Goal: Task Accomplishment & Management: Manage account settings

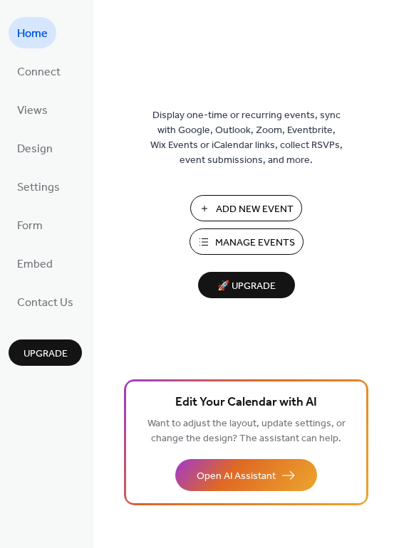
click at [243, 241] on span "Manage Events" at bounding box center [255, 243] width 80 height 15
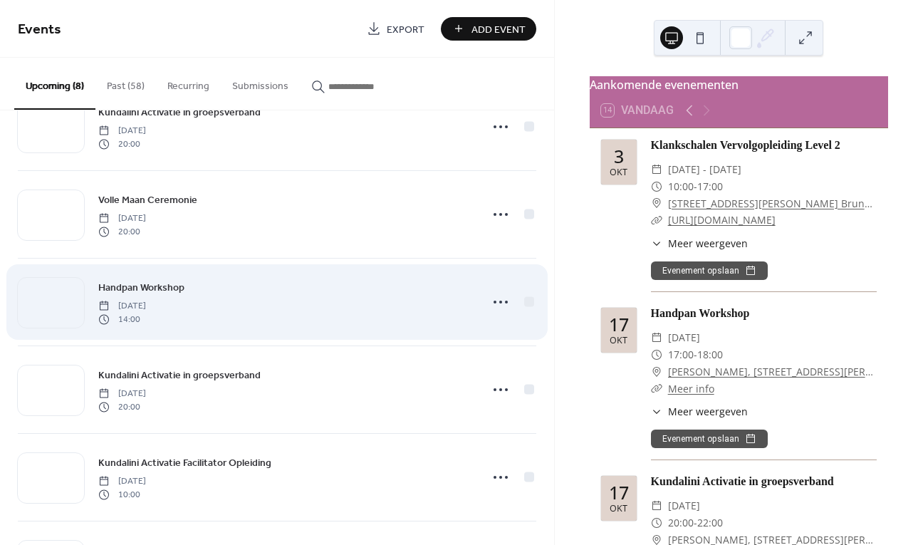
scroll to position [237, 0]
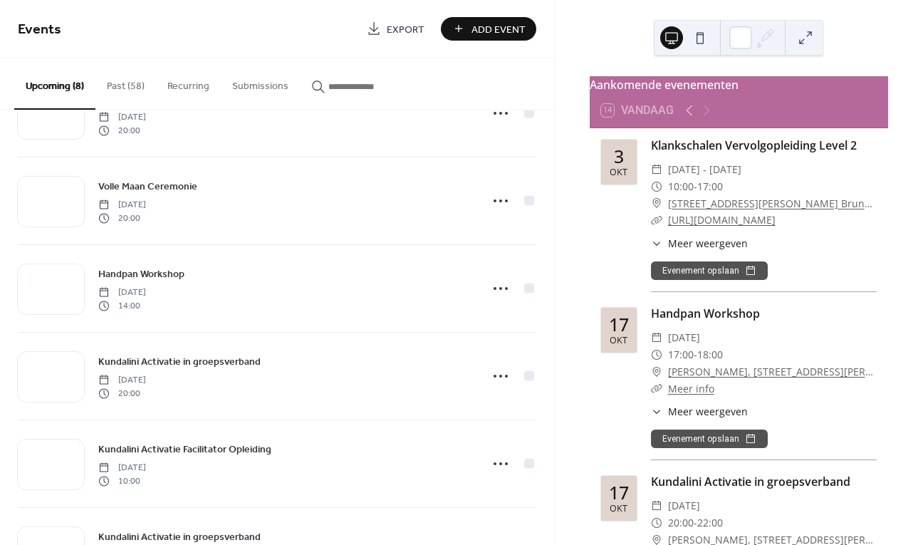
click at [137, 77] on button "Past (58)" at bounding box center [125, 83] width 61 height 51
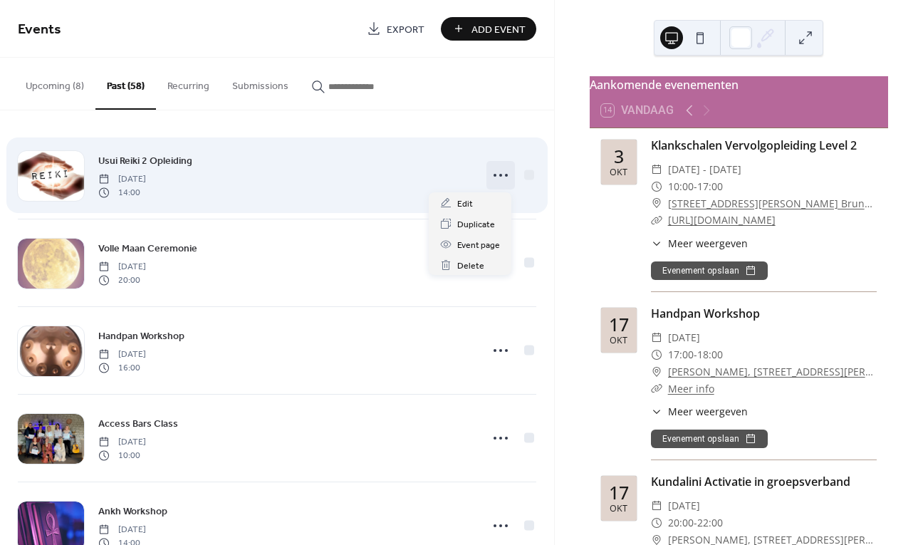
click at [494, 178] on icon at bounding box center [500, 175] width 23 height 23
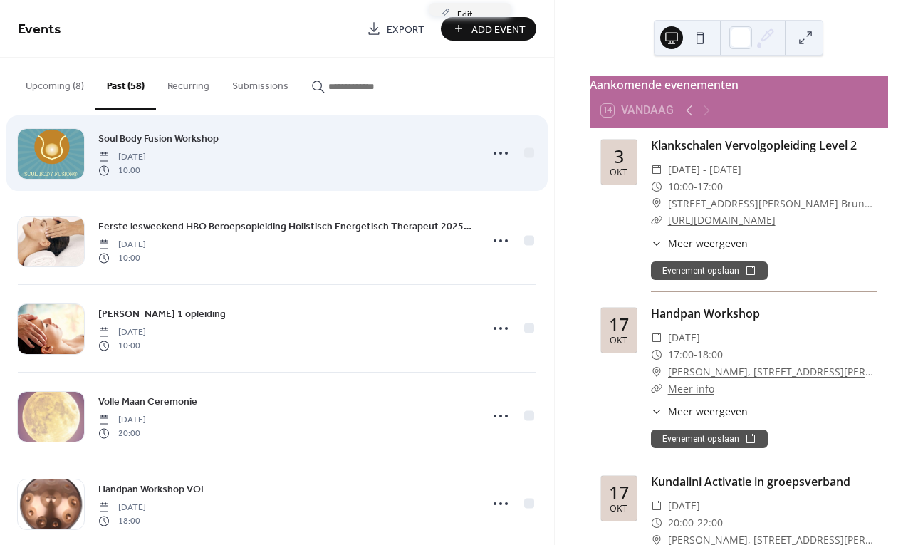
scroll to position [564, 0]
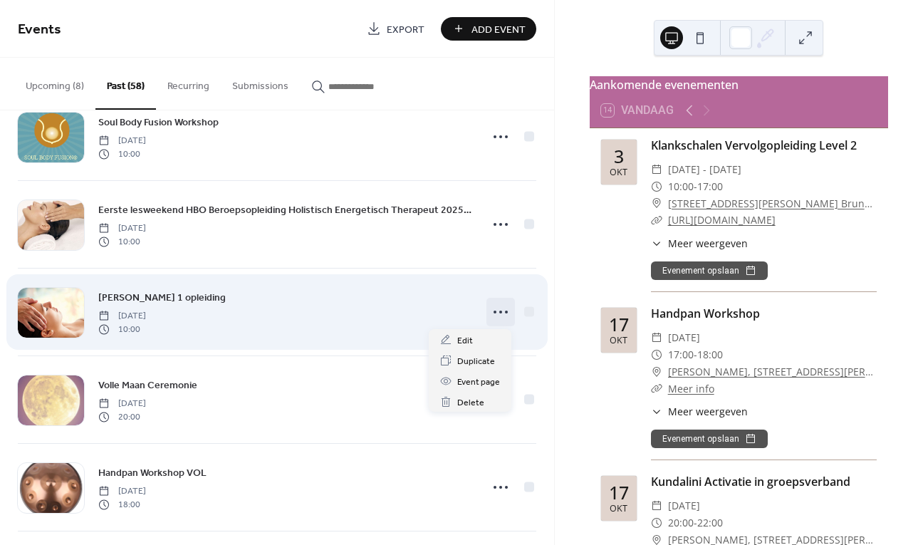
click at [493, 312] on circle at bounding box center [494, 311] width 3 height 3
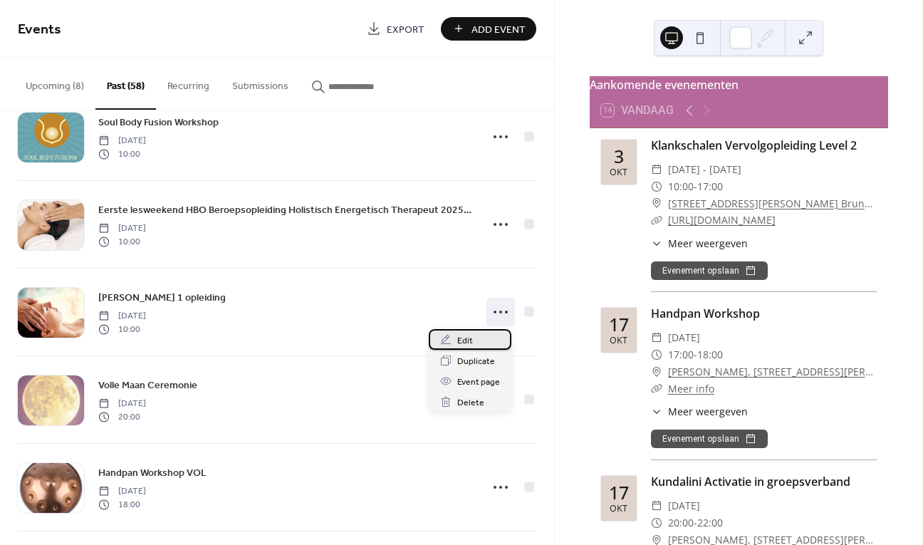
click at [481, 335] on div "Edit" at bounding box center [470, 339] width 83 height 21
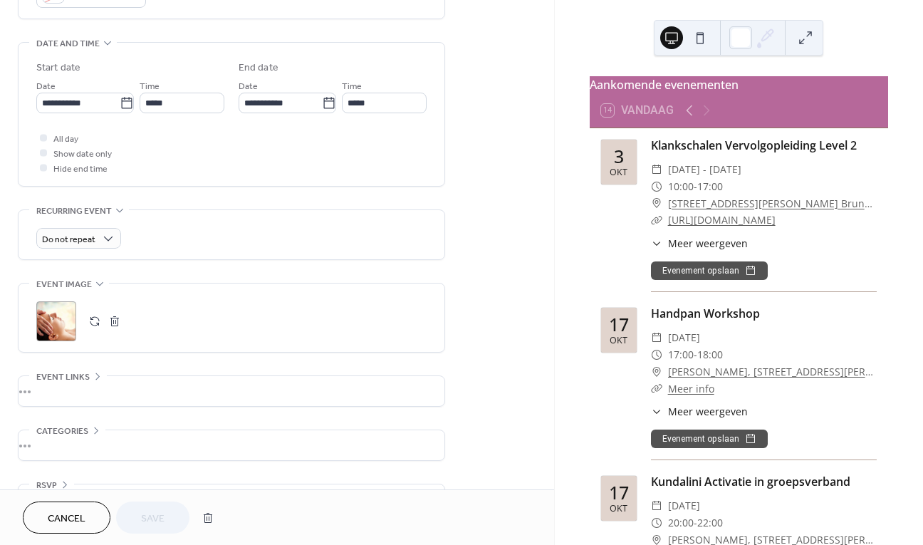
scroll to position [451, 0]
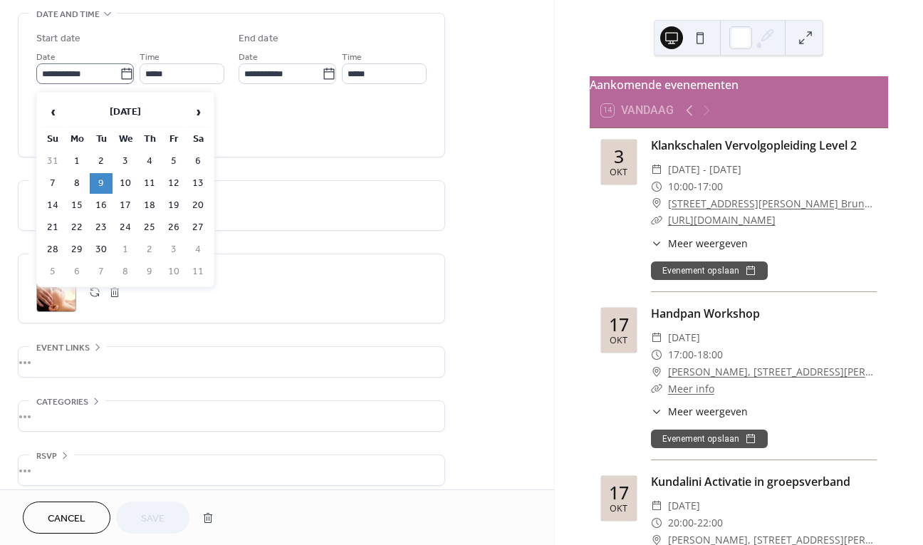
click at [120, 81] on icon at bounding box center [127, 74] width 14 height 14
click at [120, 83] on input "**********" at bounding box center [77, 73] width 83 height 21
click at [192, 113] on span "›" at bounding box center [197, 112] width 21 height 28
click at [103, 246] on td "25" at bounding box center [101, 249] width 23 height 21
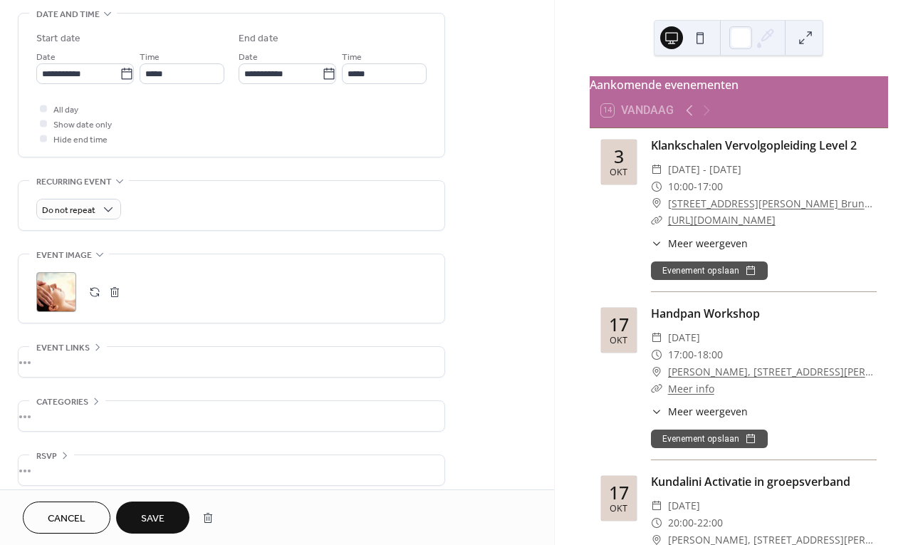
type input "**********"
click at [164, 523] on span "Save" at bounding box center [152, 518] width 23 height 15
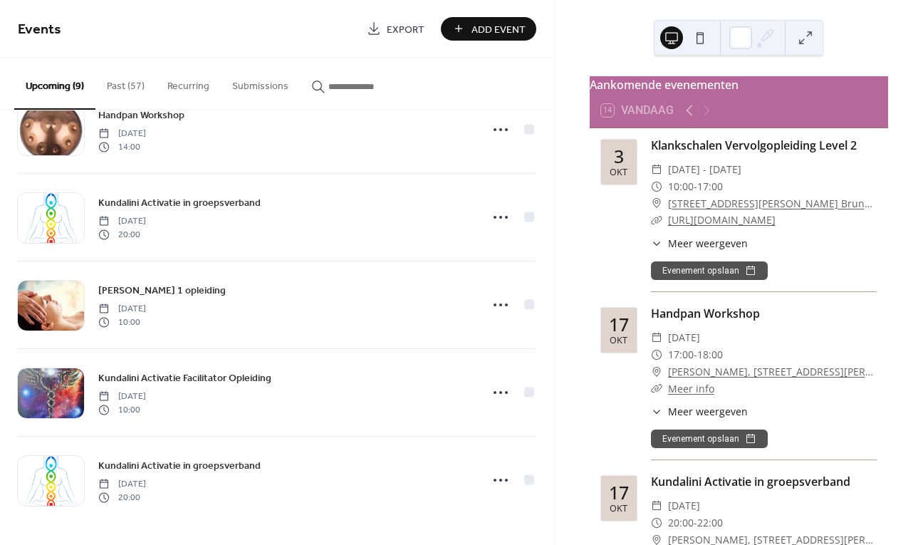
scroll to position [396, 0]
click at [46, 85] on button "Upcoming (9)" at bounding box center [54, 84] width 81 height 52
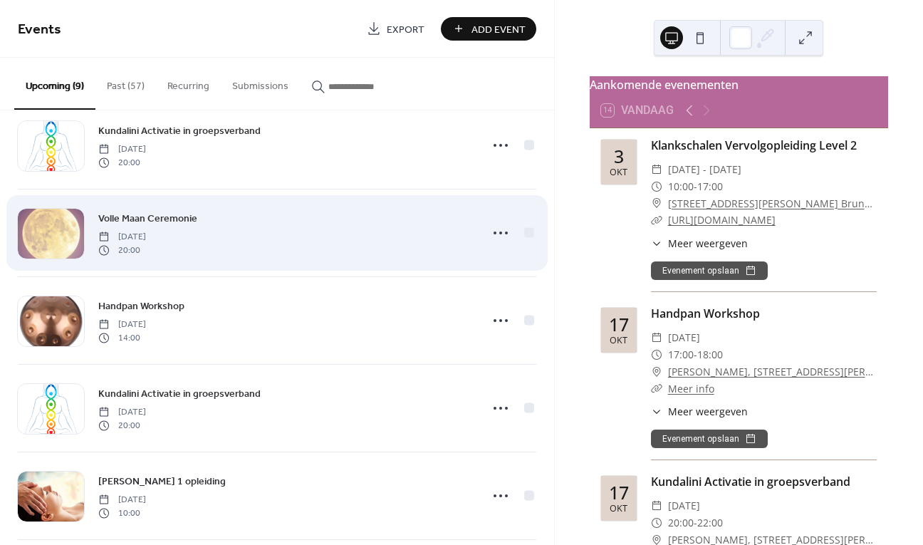
scroll to position [209, 0]
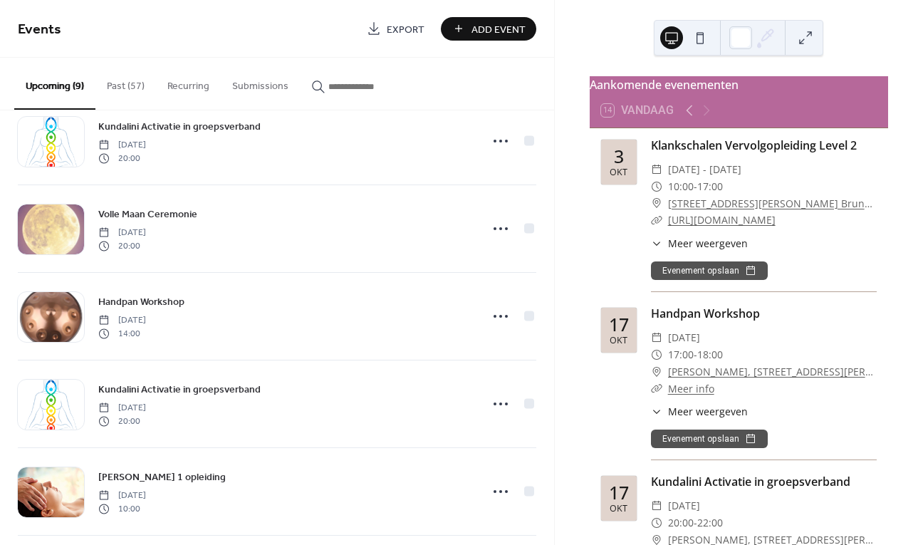
click at [126, 90] on button "Past (57)" at bounding box center [125, 83] width 61 height 51
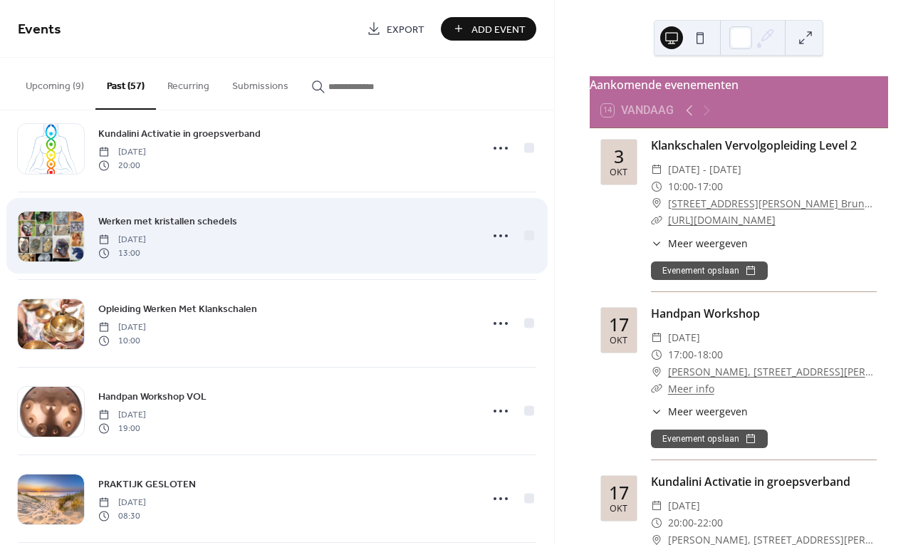
scroll to position [904, 0]
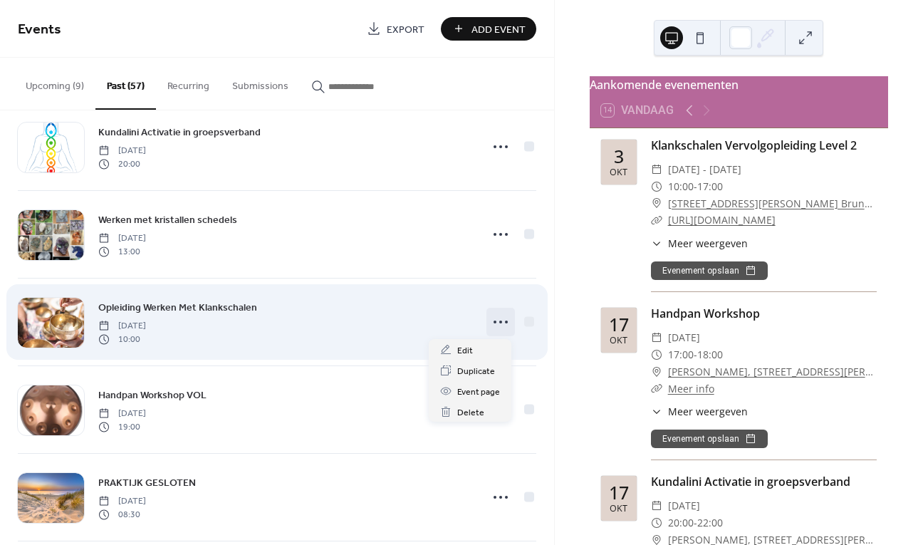
click at [503, 322] on icon at bounding box center [500, 321] width 23 height 23
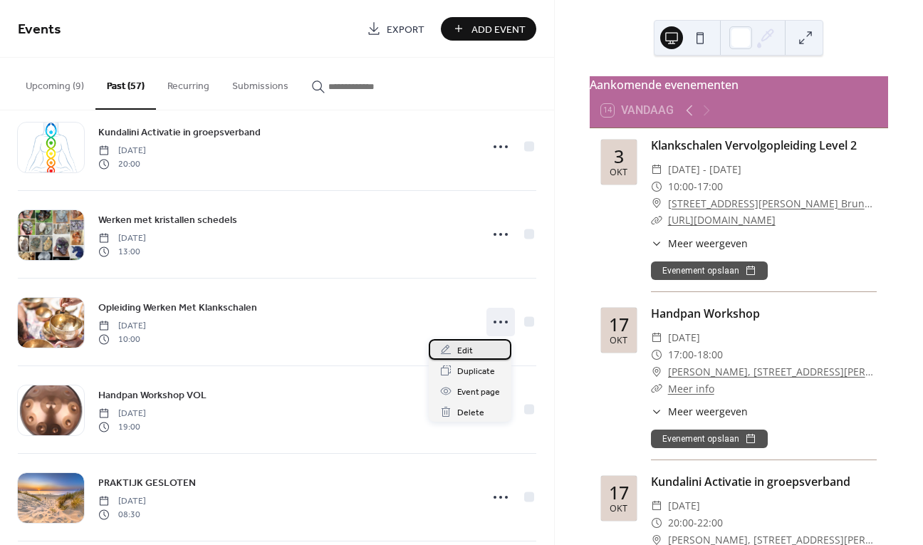
click at [478, 350] on div "Edit" at bounding box center [470, 349] width 83 height 21
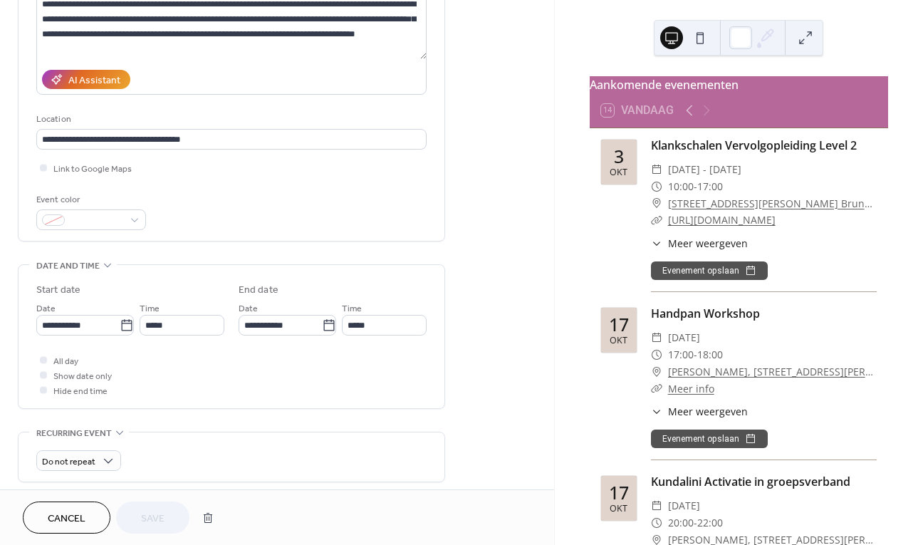
scroll to position [207, 0]
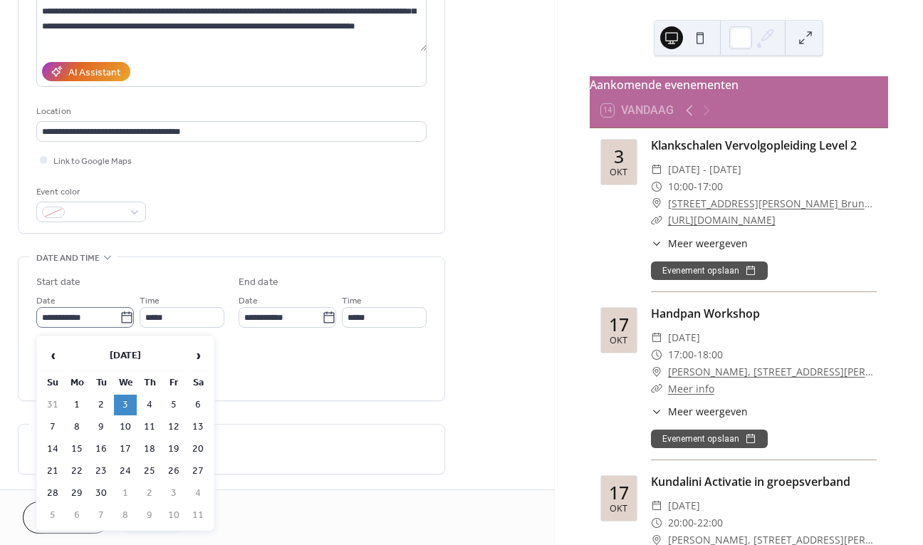
click at [125, 325] on icon at bounding box center [127, 317] width 14 height 14
click at [120, 325] on input "**********" at bounding box center [77, 317] width 83 height 21
click at [197, 354] on span "›" at bounding box center [197, 355] width 21 height 28
click at [177, 490] on td "28" at bounding box center [173, 493] width 23 height 21
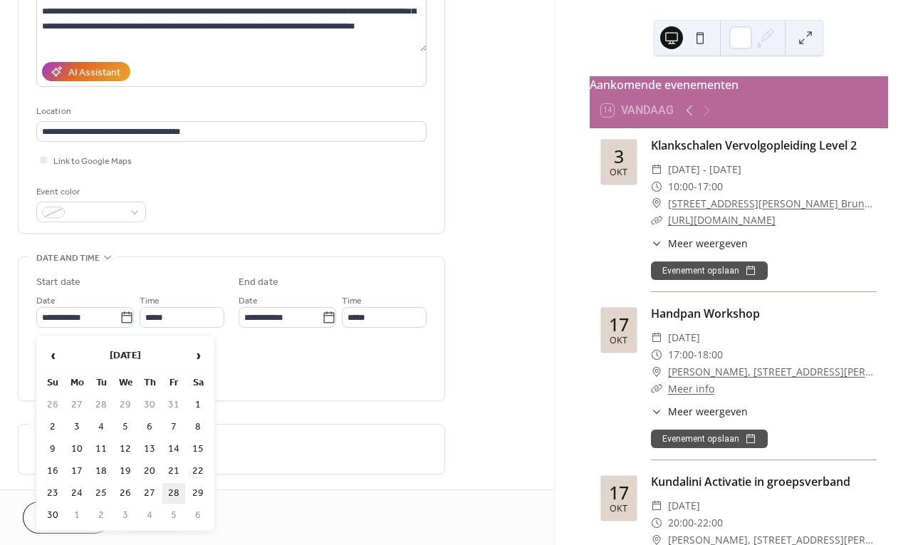
type input "**********"
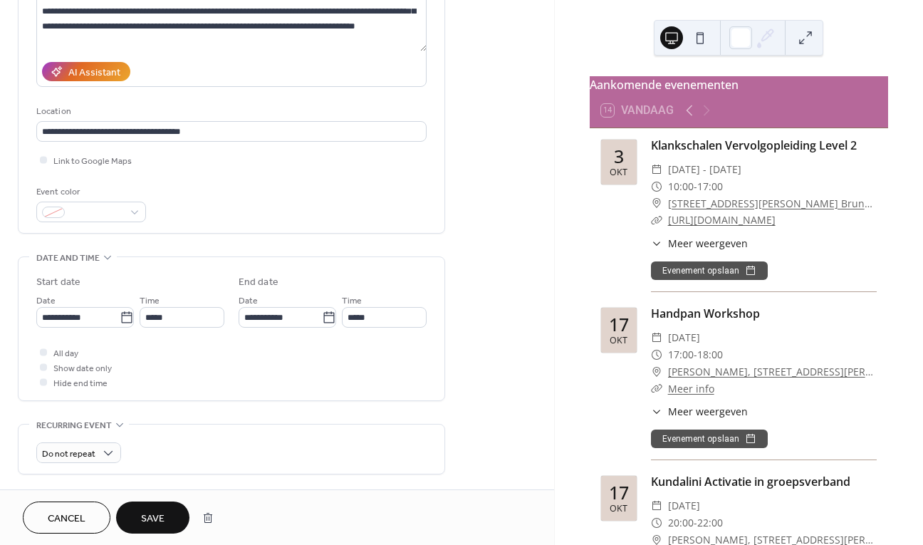
click at [151, 515] on span "Save" at bounding box center [152, 518] width 23 height 15
